Goal: Task Accomplishment & Management: Complete application form

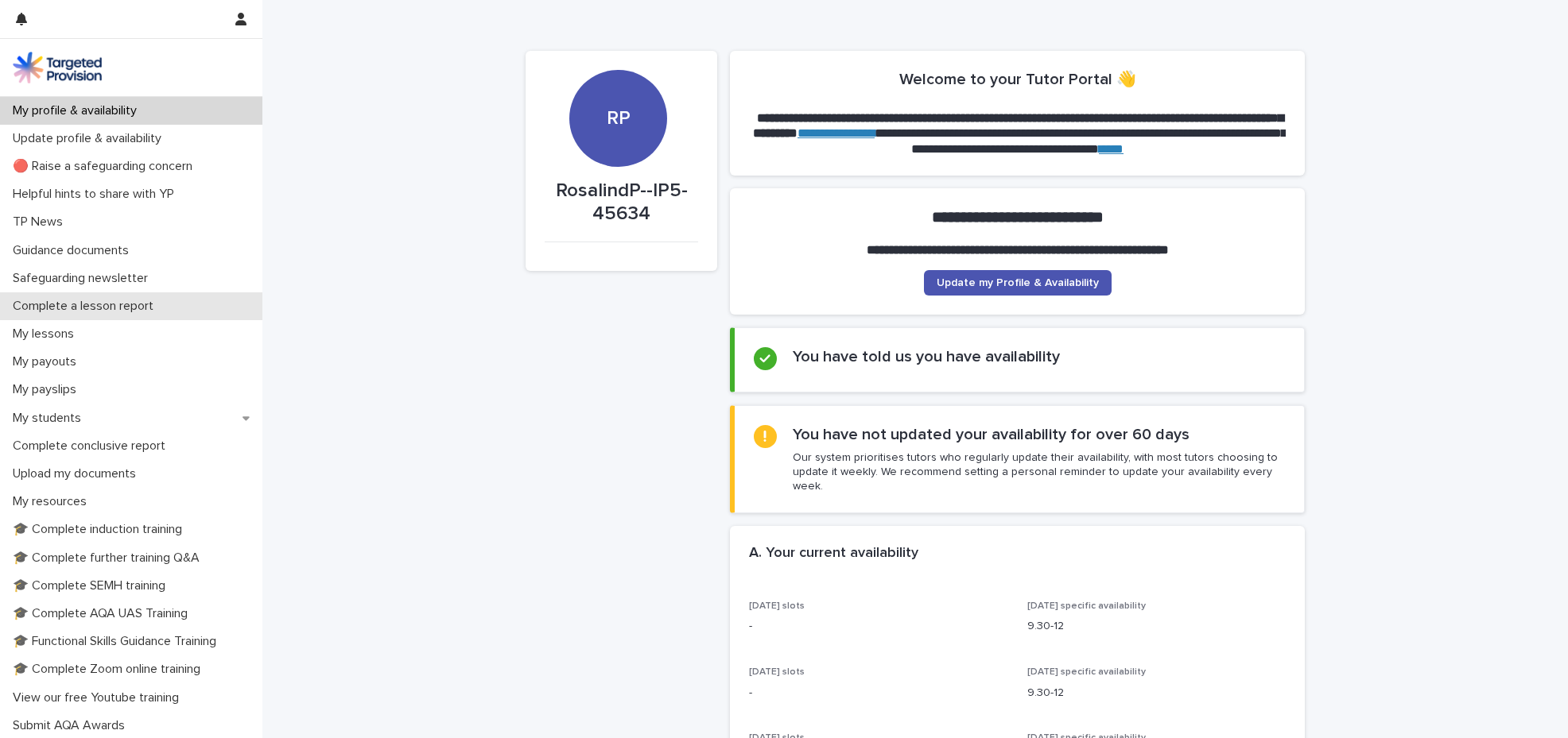
click at [81, 312] on p "Complete a lesson report" at bounding box center [86, 306] width 160 height 15
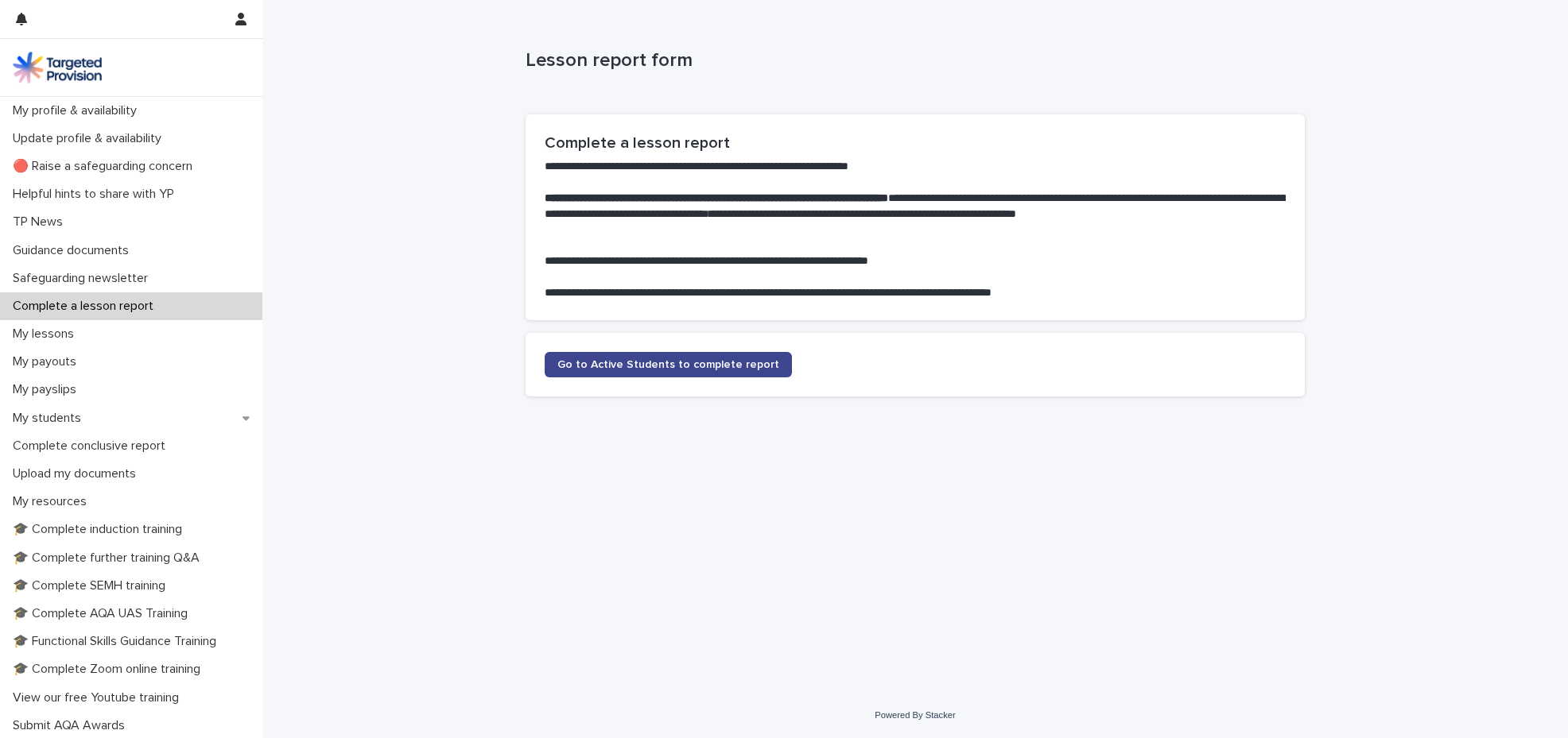
click at [661, 369] on span "Go to Active Students to complete report" at bounding box center [668, 365] width 222 height 11
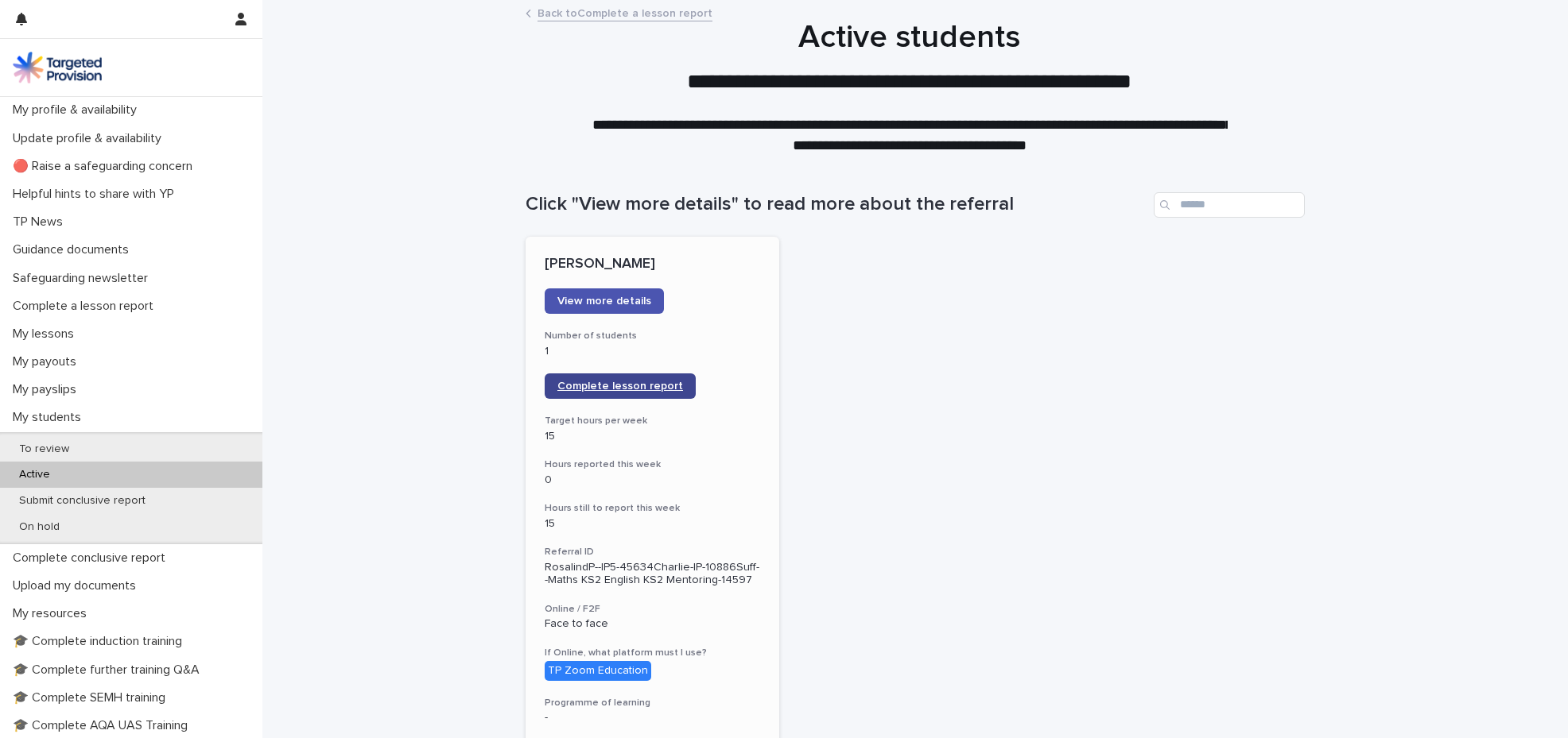
click at [652, 384] on span "Complete lesson report" at bounding box center [620, 386] width 125 height 11
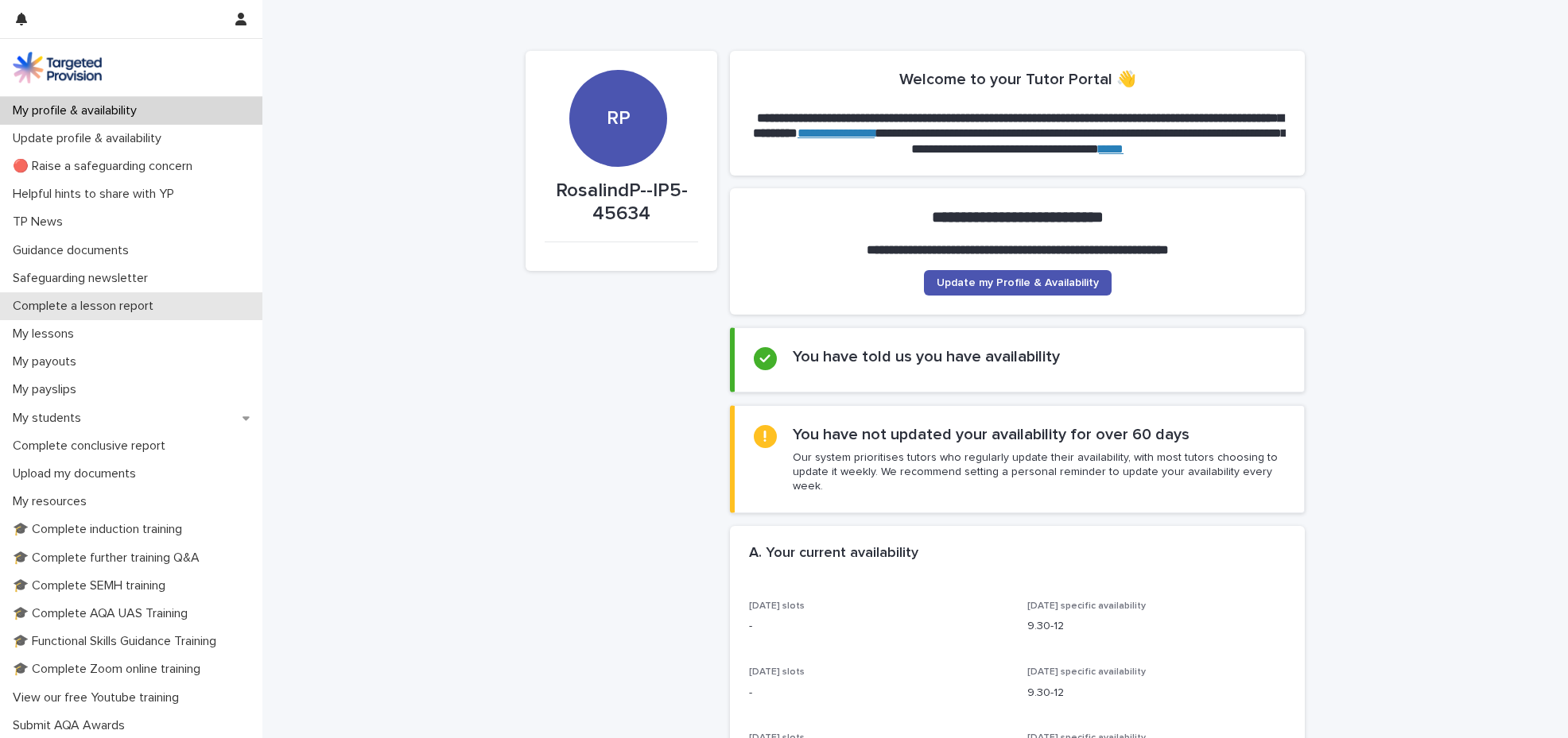
click at [94, 299] on p "Complete a lesson report" at bounding box center [86, 306] width 160 height 15
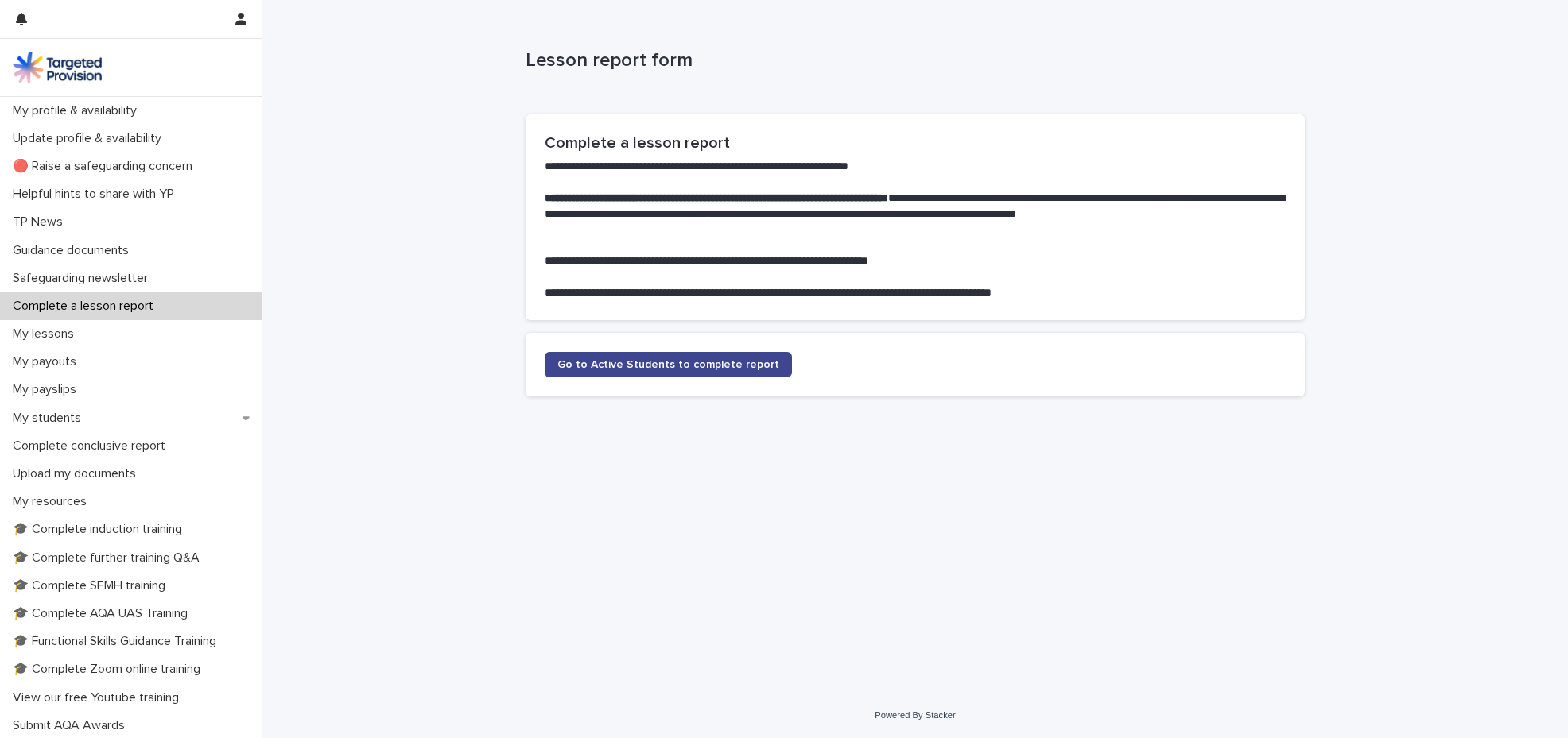
click at [671, 368] on span "Go to Active Students to complete report" at bounding box center [668, 365] width 222 height 11
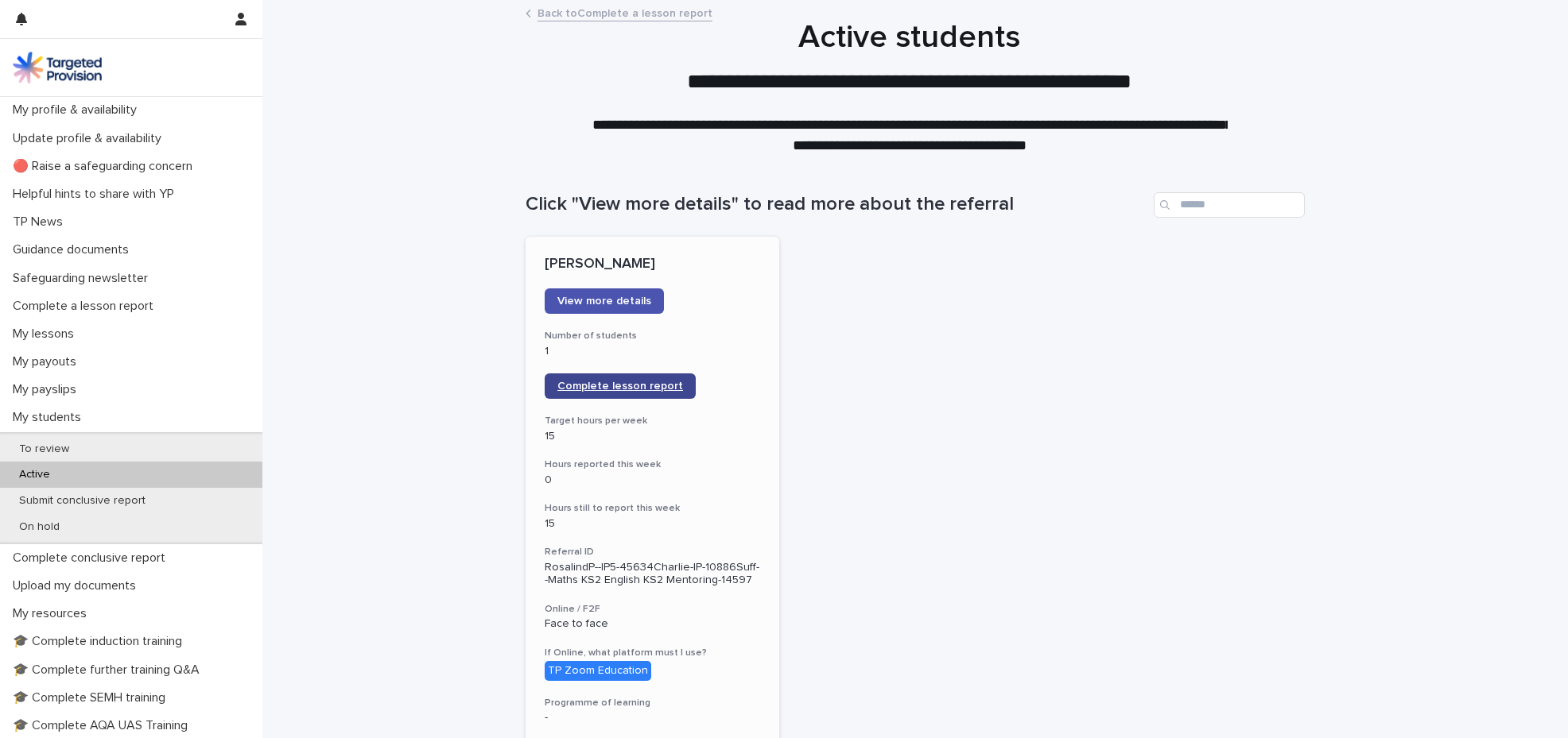
click at [616, 387] on span "Complete lesson report" at bounding box center [620, 386] width 125 height 11
